Goal: Book appointment/travel/reservation

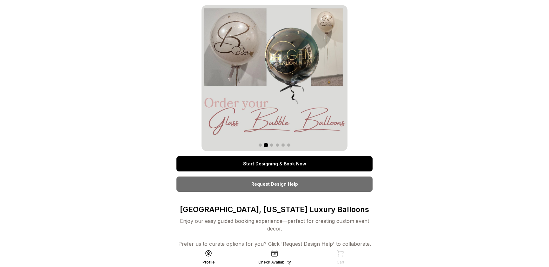
click at [302, 167] on link "Start Designing & Book Now" at bounding box center [275, 163] width 196 height 15
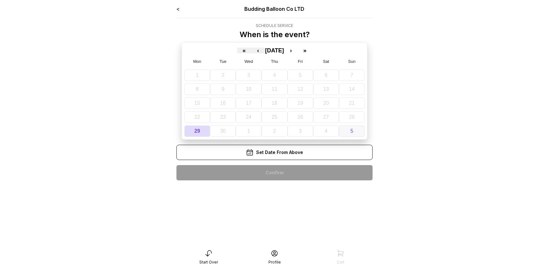
click at [356, 132] on button "5" at bounding box center [352, 130] width 26 height 11
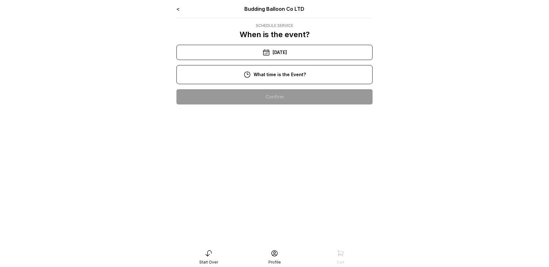
click at [270, 115] on div "11:00 am" at bounding box center [275, 117] width 186 height 15
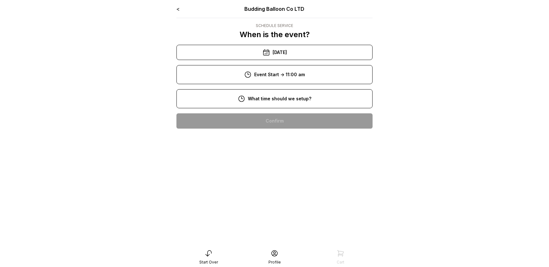
click at [289, 143] on div "9:00 am" at bounding box center [275, 141] width 186 height 15
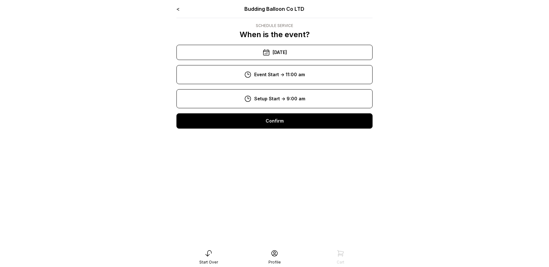
click at [285, 119] on div "Confirm" at bounding box center [275, 120] width 196 height 15
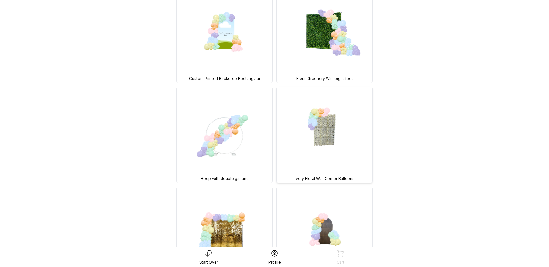
scroll to position [70, 0]
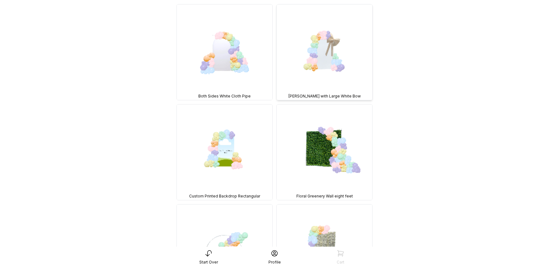
click at [328, 61] on img at bounding box center [325, 52] width 96 height 96
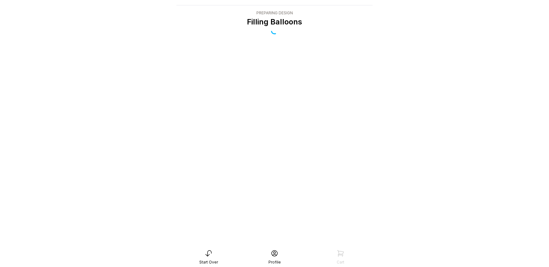
scroll to position [13, 0]
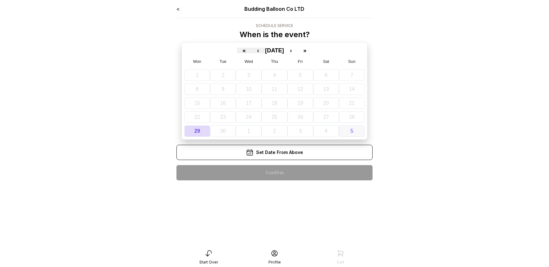
click at [357, 132] on button "5" at bounding box center [352, 130] width 26 height 11
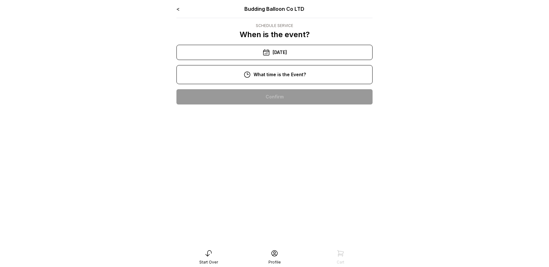
click at [279, 201] on div "3:00 pm" at bounding box center [275, 198] width 186 height 15
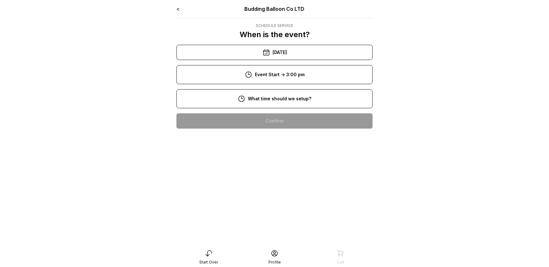
click at [288, 205] on div "12:00 pm" at bounding box center [275, 202] width 186 height 15
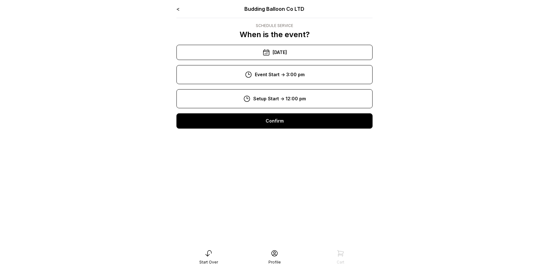
click at [291, 126] on div "Confirm" at bounding box center [275, 120] width 196 height 15
